Goal: Task Accomplishment & Management: Use online tool/utility

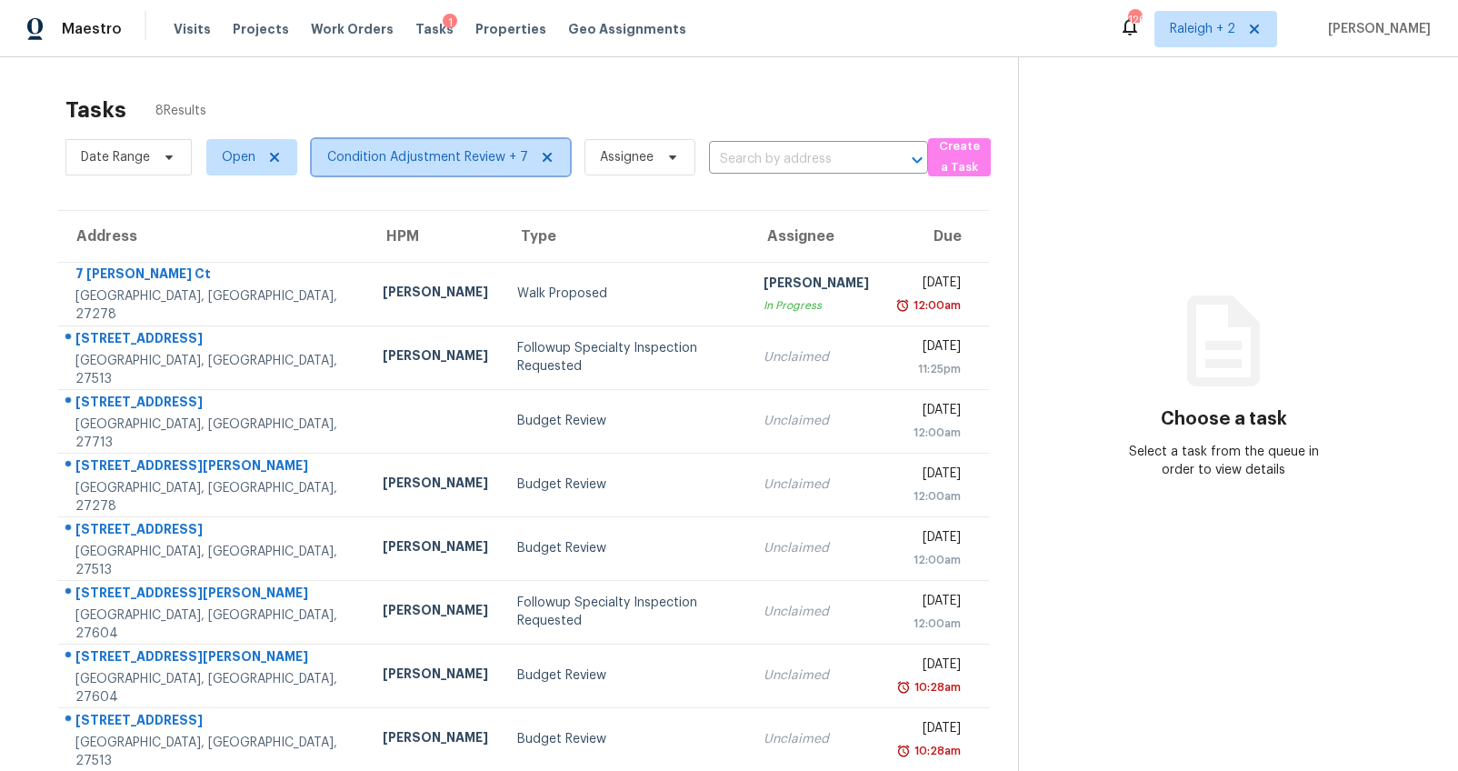
click at [392, 157] on span "Condition Adjustment Review + 7" at bounding box center [427, 157] width 201 height 18
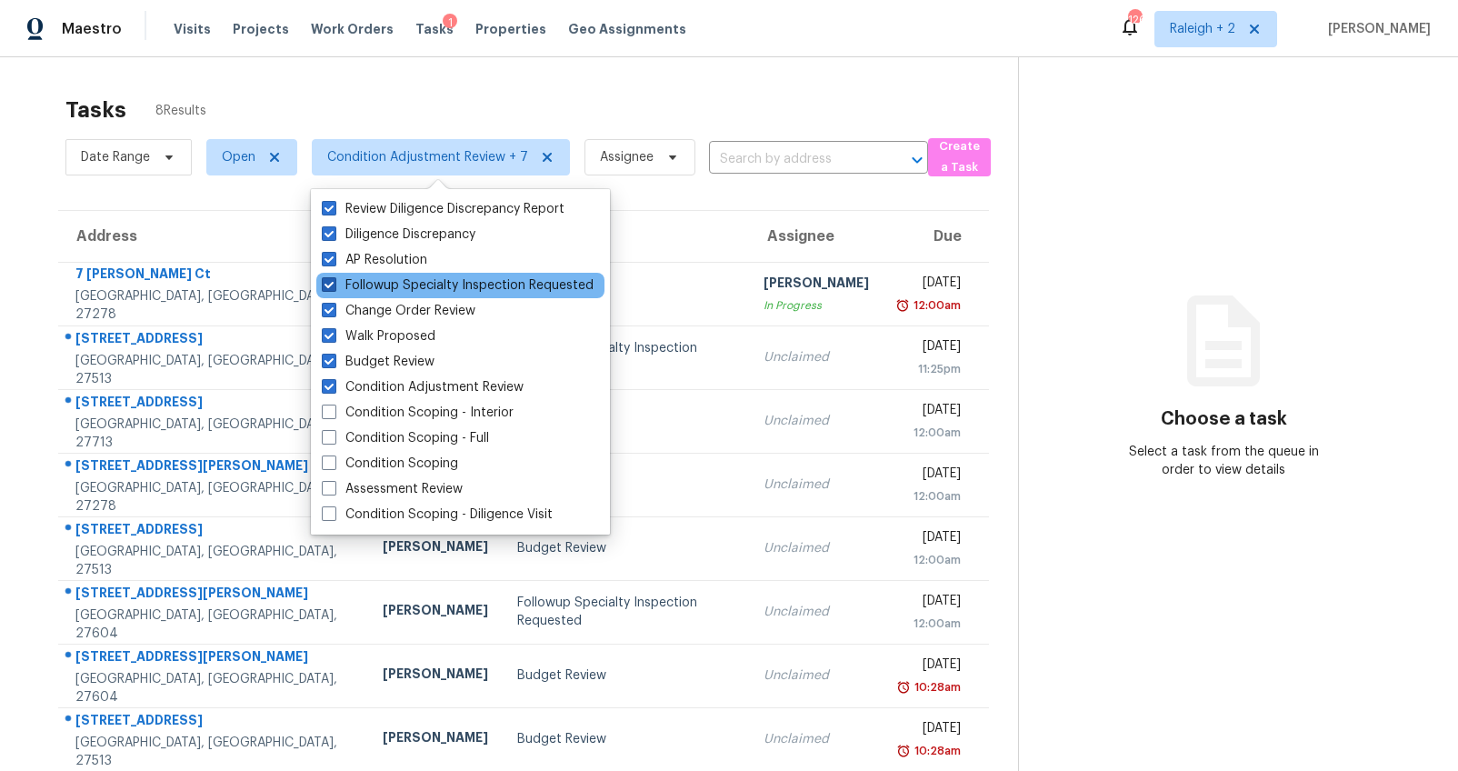
click at [331, 288] on span at bounding box center [329, 284] width 15 height 15
click at [331, 288] on input "Followup Specialty Inspection Requested" at bounding box center [328, 282] width 12 height 12
checkbox input "false"
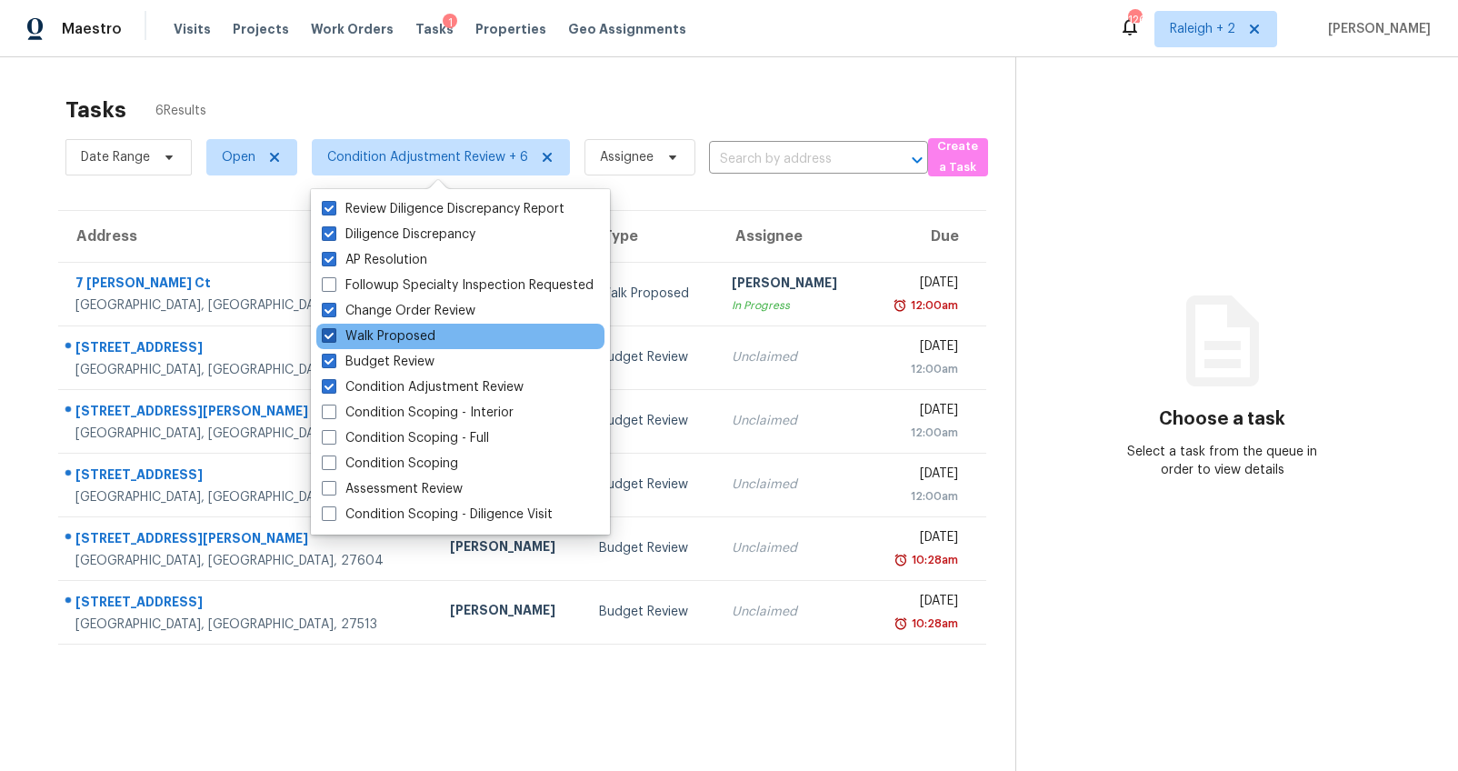
click at [329, 334] on span at bounding box center [329, 335] width 15 height 15
click at [329, 334] on input "Walk Proposed" at bounding box center [328, 333] width 12 height 12
checkbox input "false"
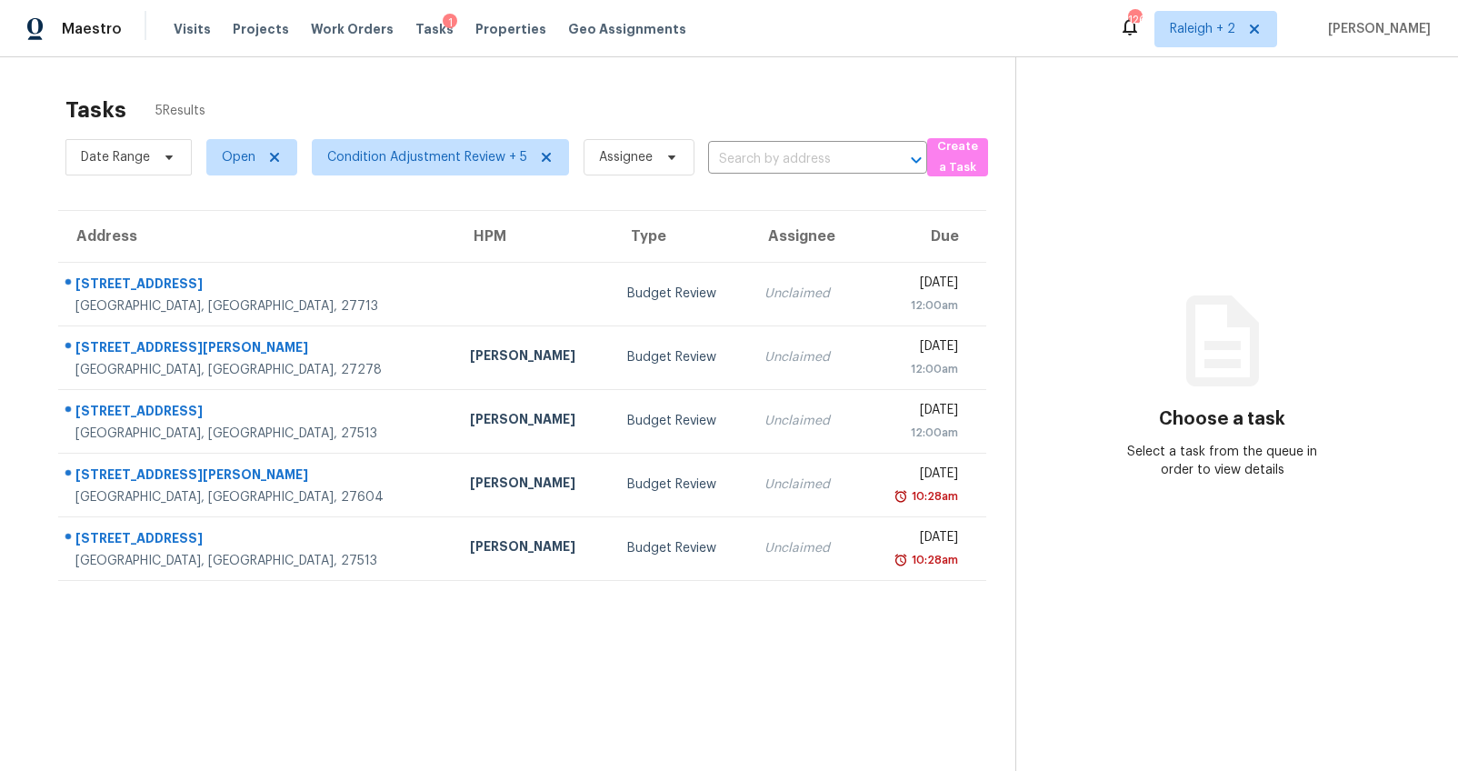
click at [22, 235] on div "Tasks 5 Results Date Range Open Condition Adjustment Review + 5 Assignee ​ Crea…" at bounding box center [729, 442] width 1458 height 771
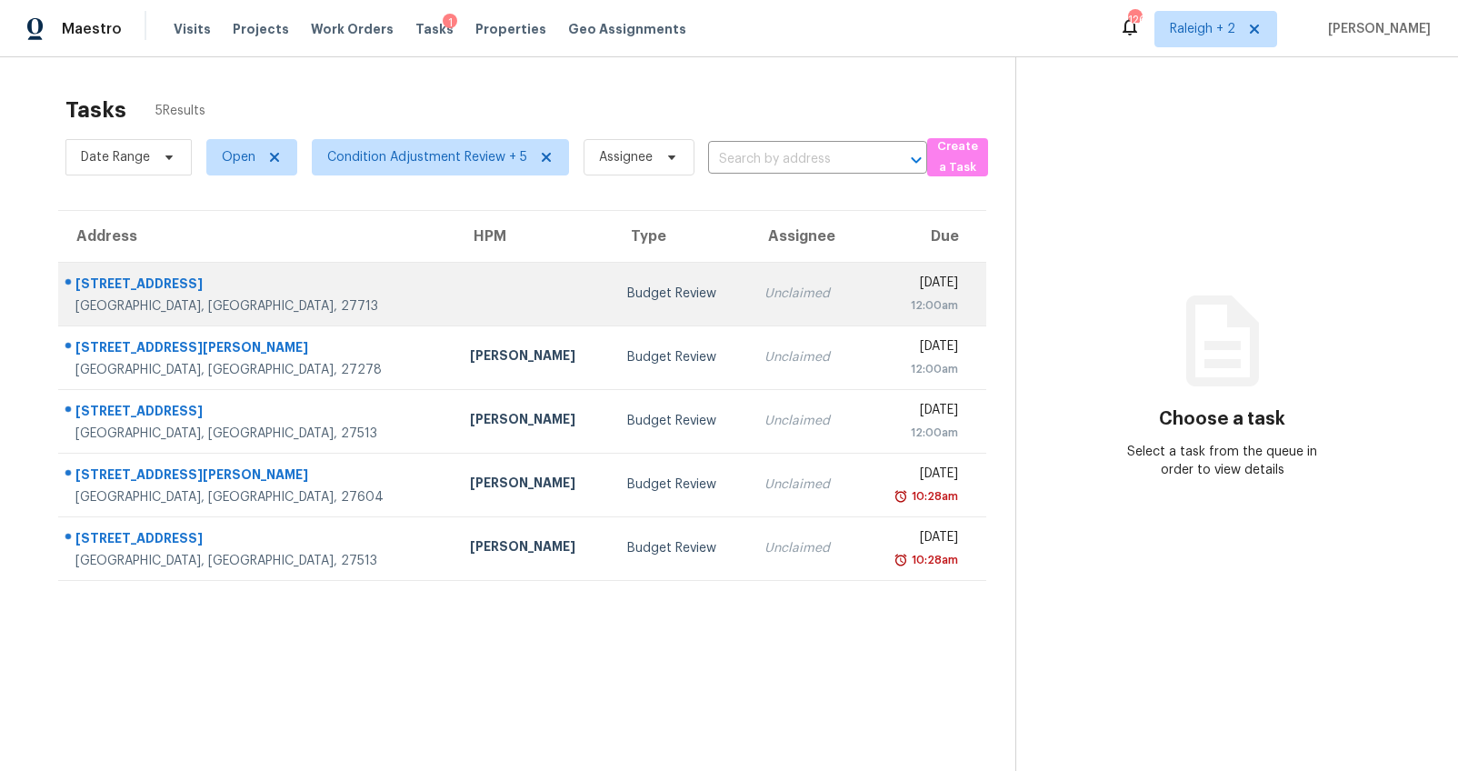
click at [470, 295] on div at bounding box center [534, 294] width 128 height 5
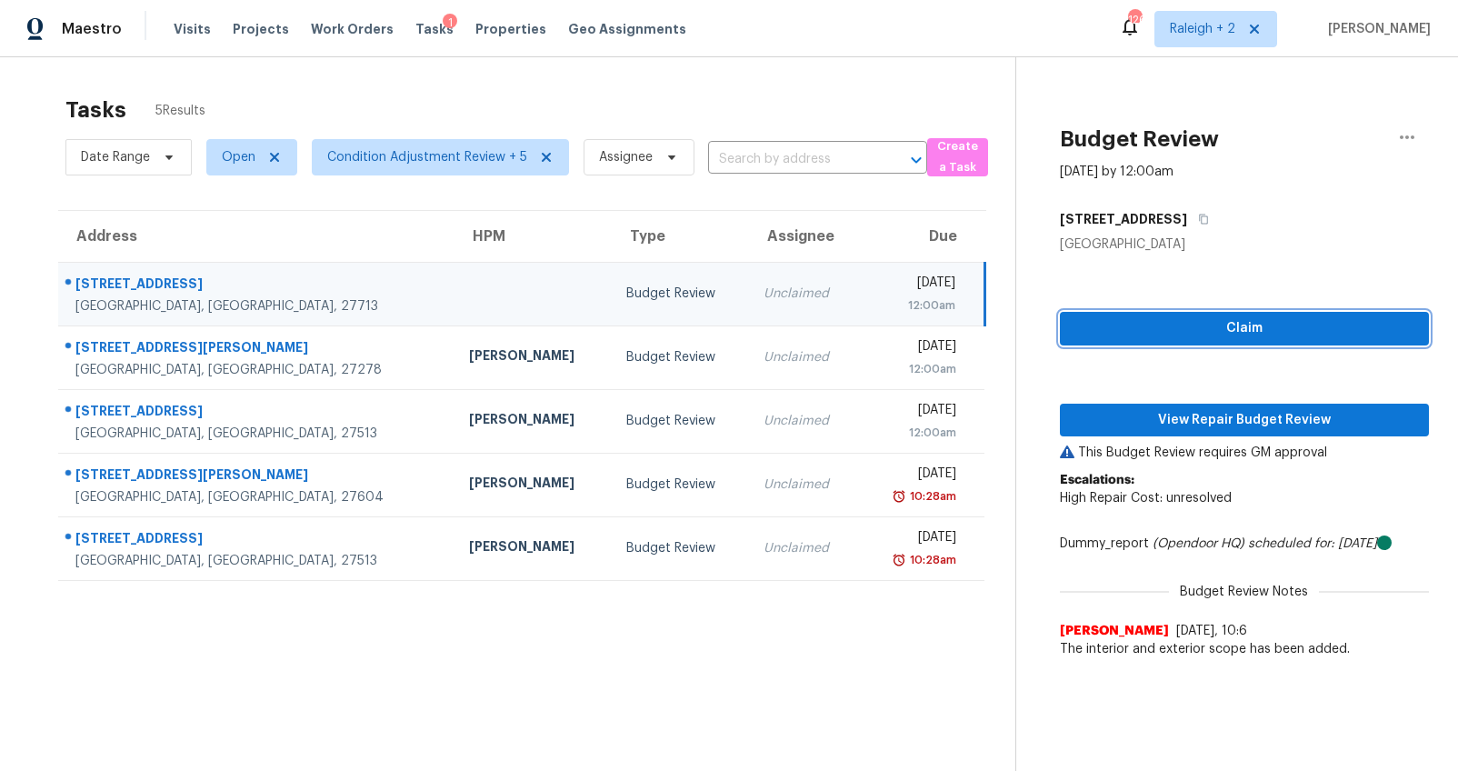
click at [1136, 334] on span "Claim" at bounding box center [1244, 328] width 340 height 23
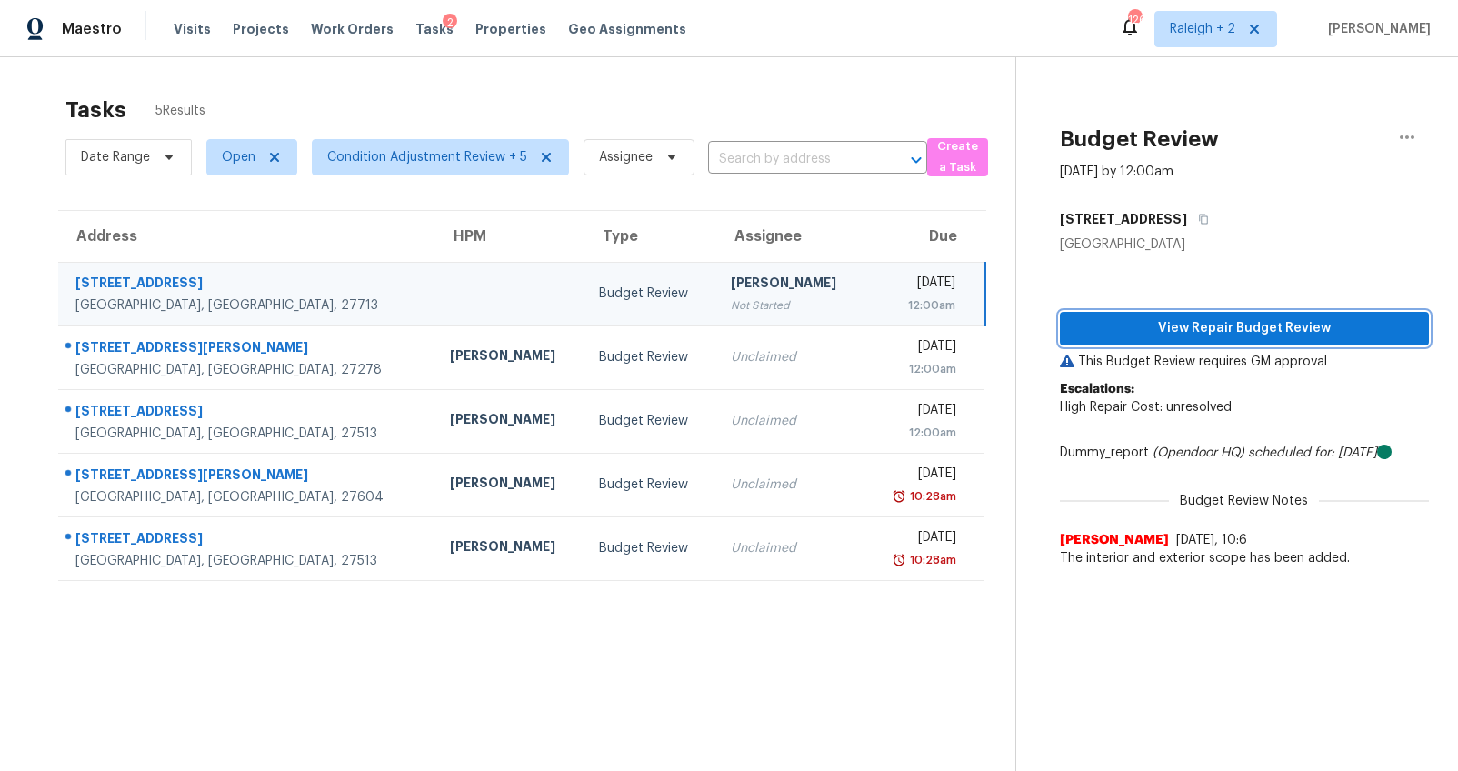
click at [1136, 334] on span "View Repair Budget Review" at bounding box center [1244, 328] width 340 height 23
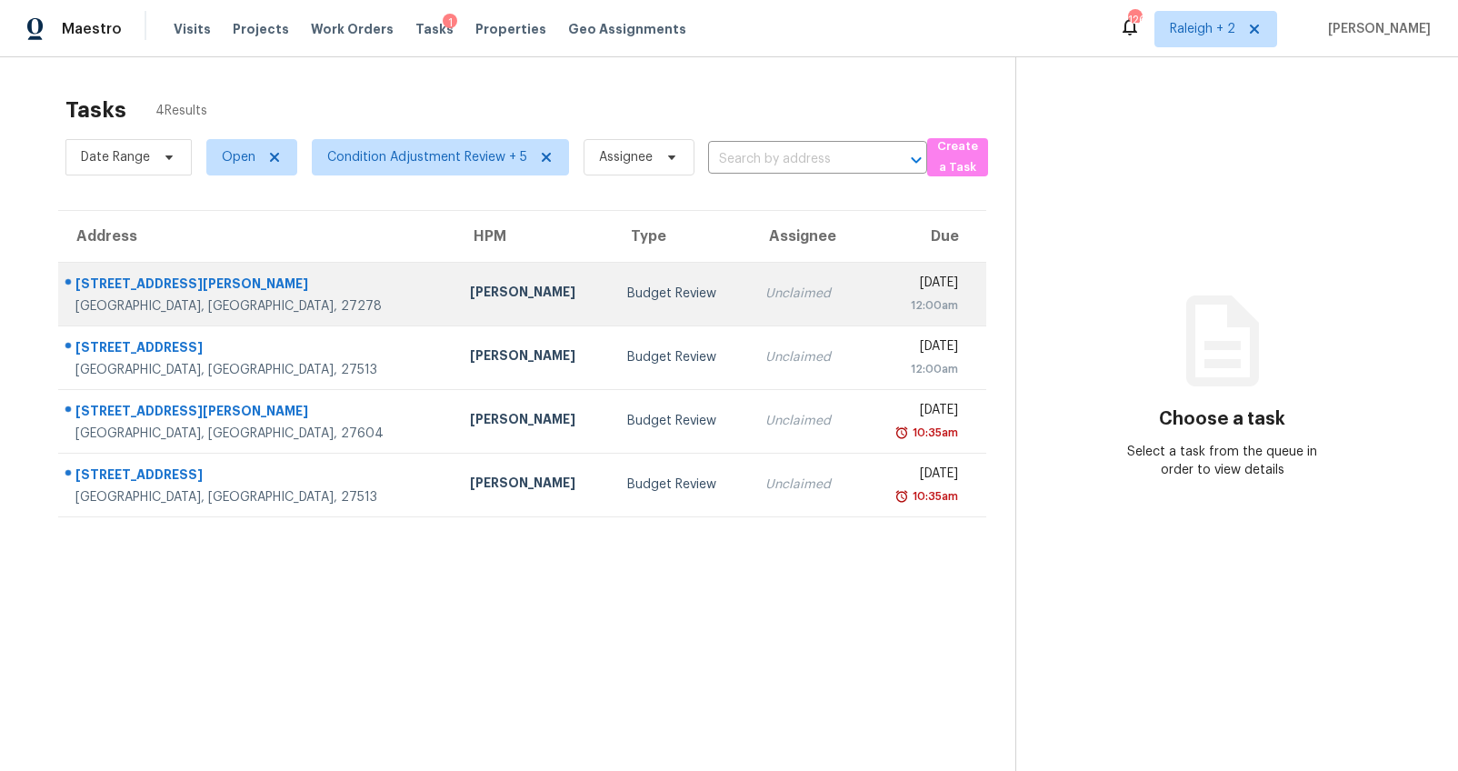
click at [262, 280] on div "507 Forrest St" at bounding box center [257, 286] width 365 height 23
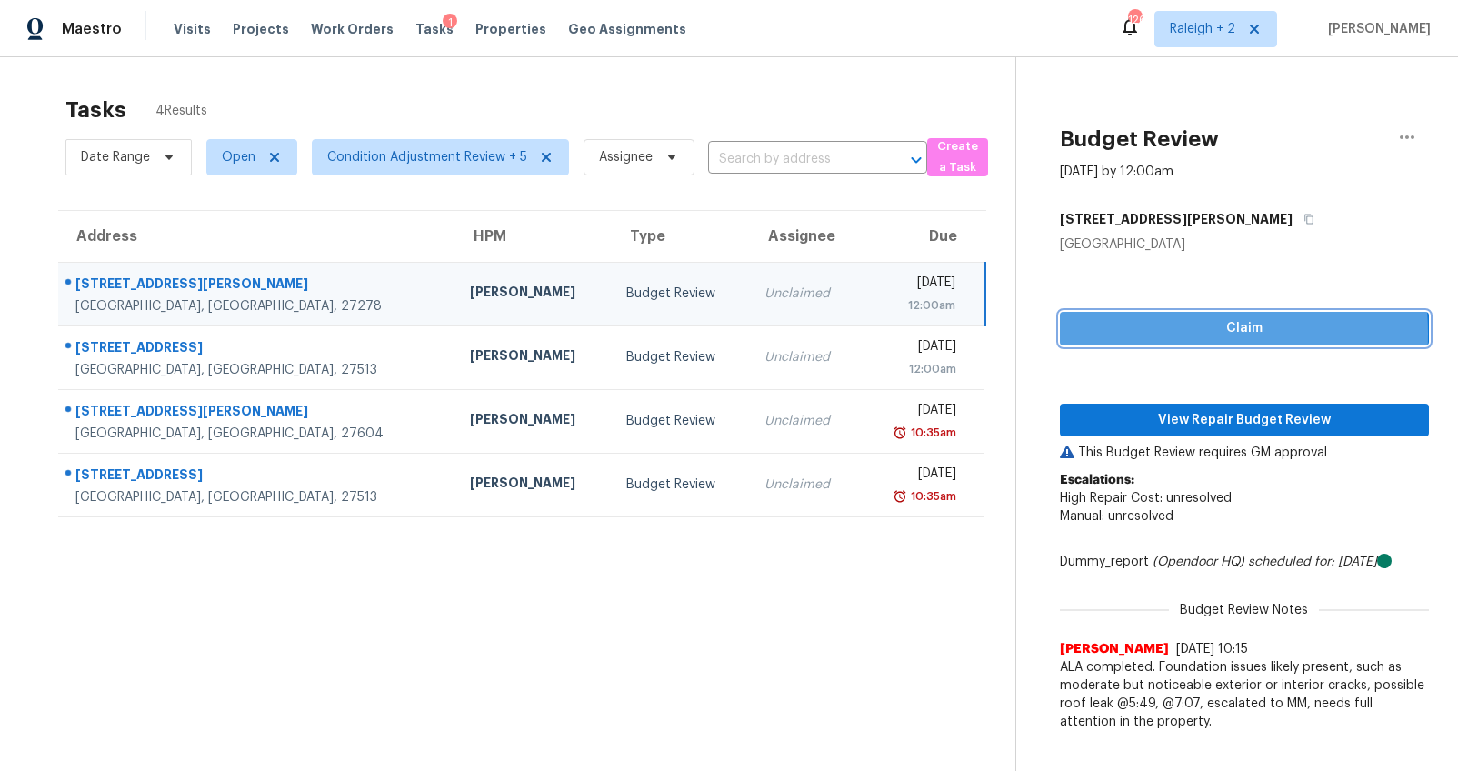
click at [1132, 334] on span "Claim" at bounding box center [1244, 328] width 340 height 23
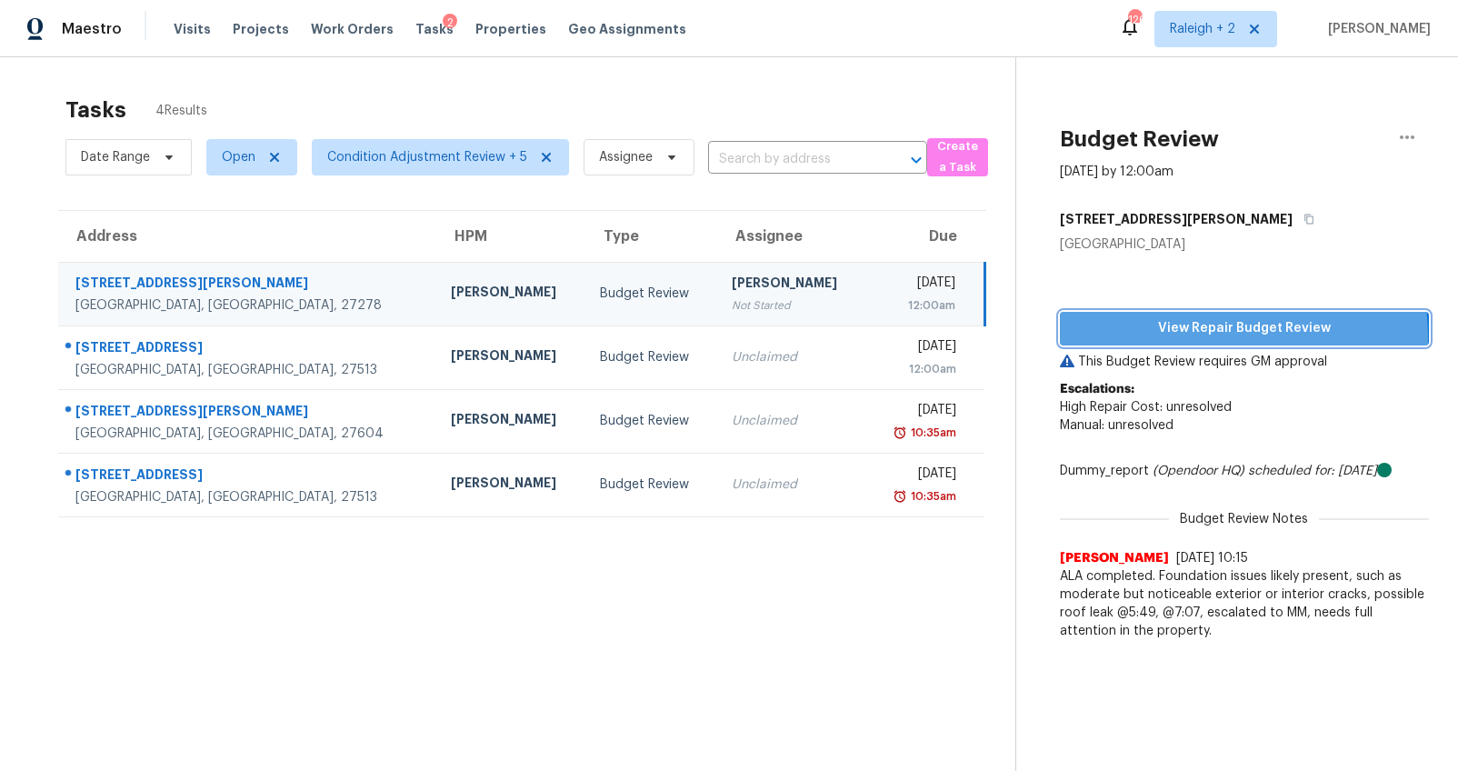
click at [1154, 339] on button "View Repair Budget Review" at bounding box center [1244, 329] width 369 height 34
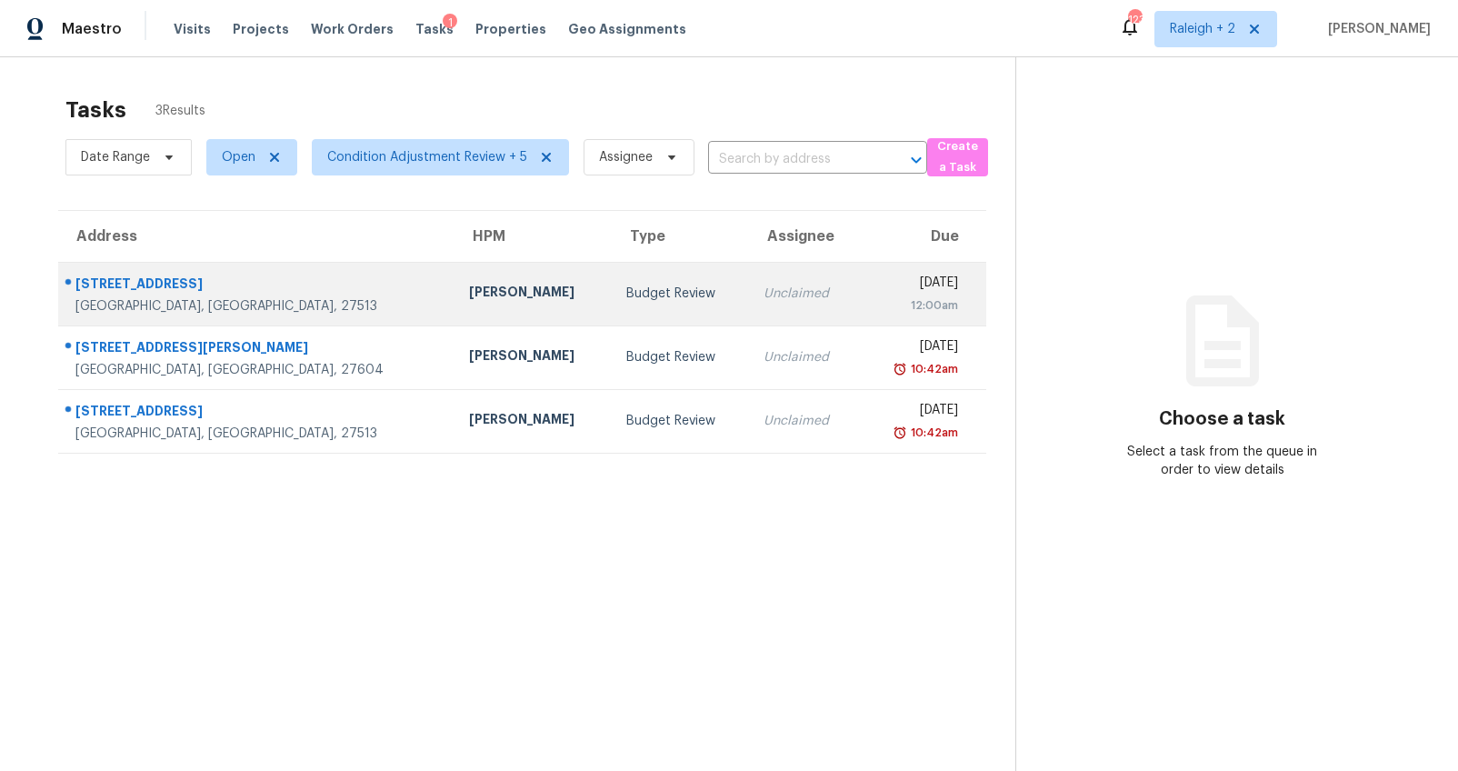
click at [239, 312] on div "[GEOGRAPHIC_DATA], [GEOGRAPHIC_DATA], 27513" at bounding box center [257, 306] width 365 height 18
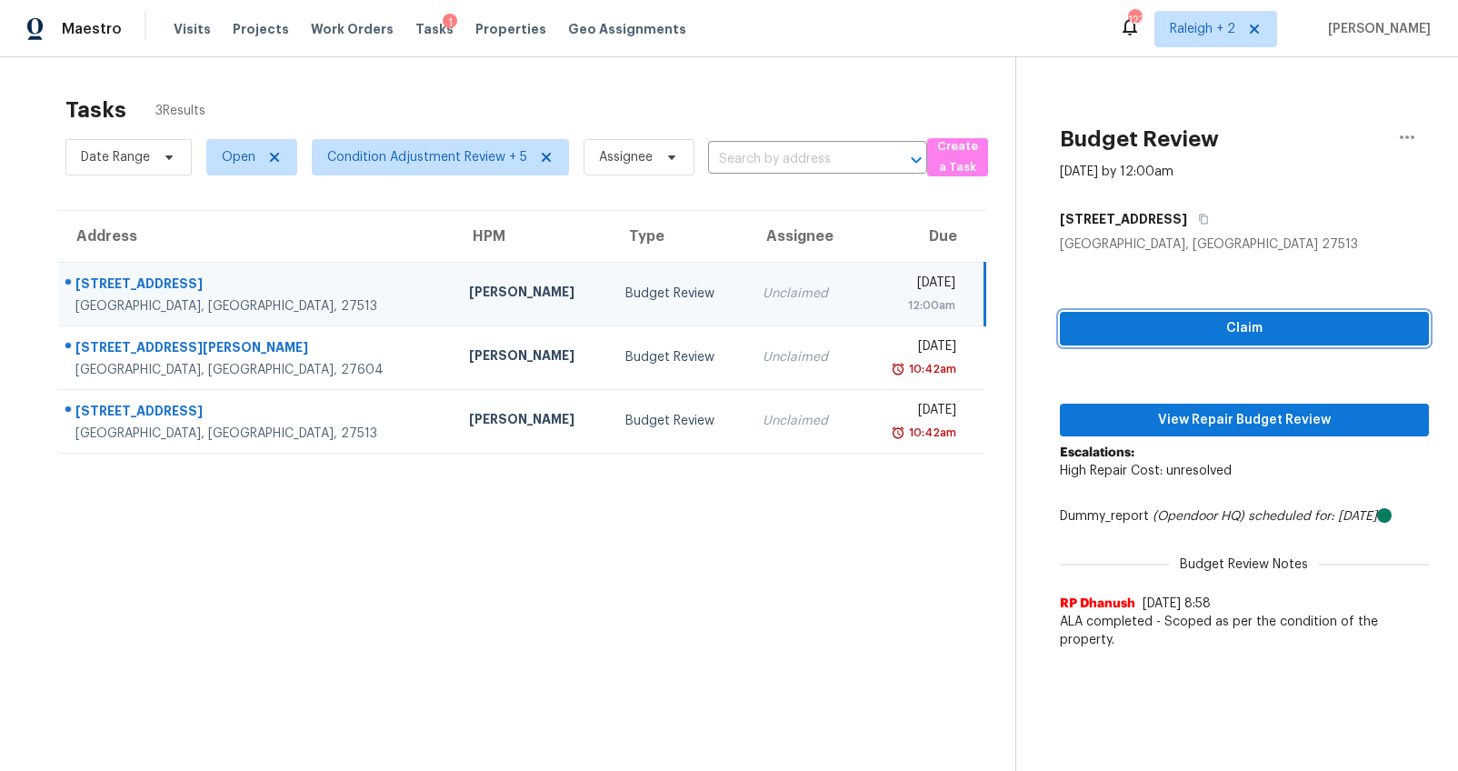
click at [1261, 329] on span "Claim" at bounding box center [1244, 328] width 340 height 23
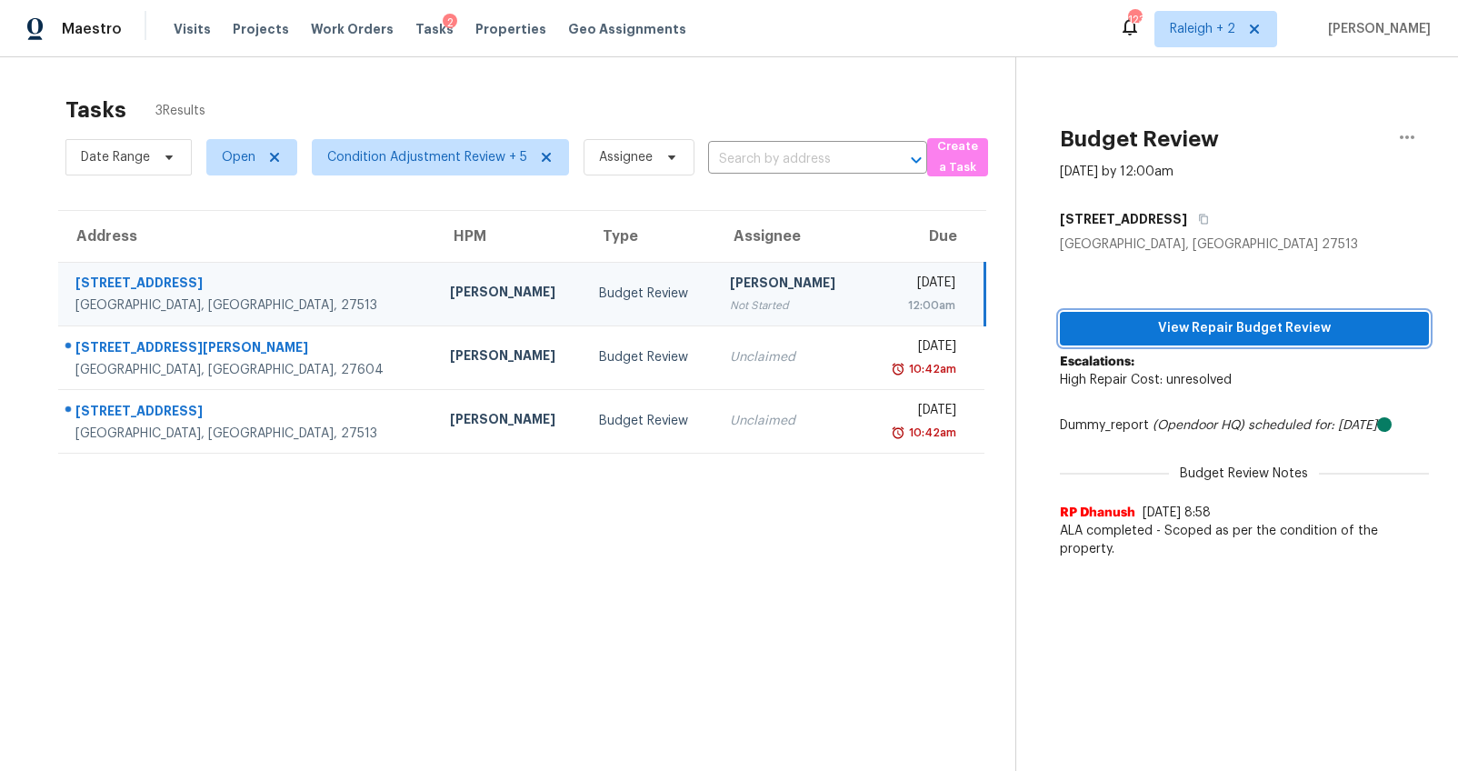
click at [1261, 329] on span "View Repair Budget Review" at bounding box center [1244, 328] width 340 height 23
